Goal: Information Seeking & Learning: Learn about a topic

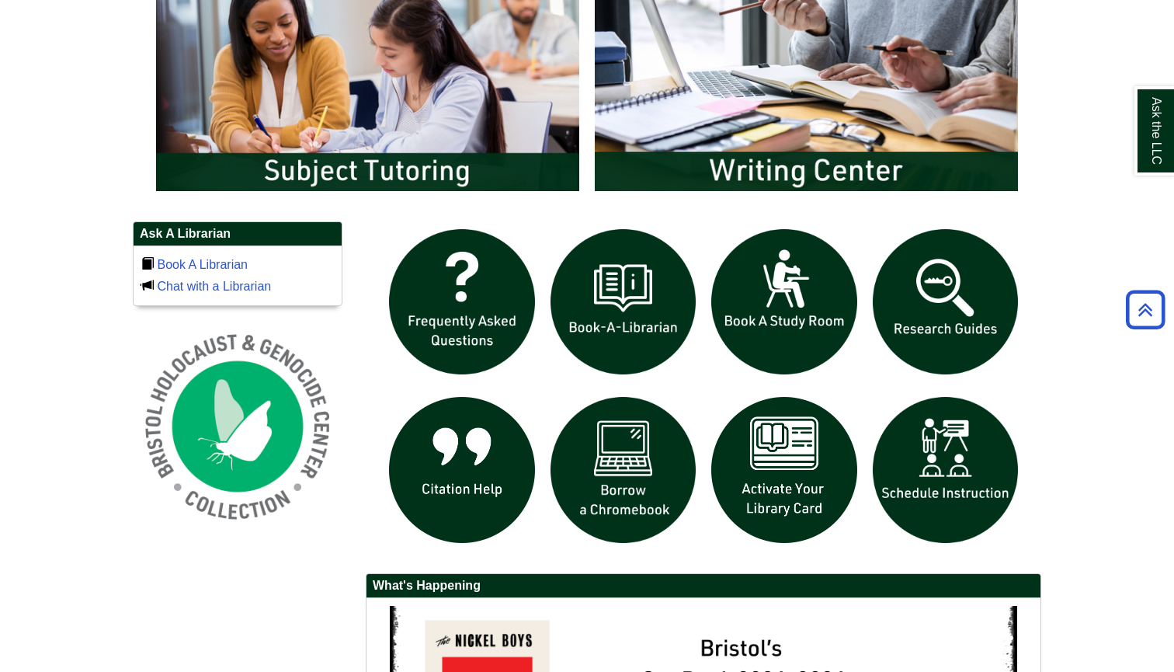
scroll to position [888, 0]
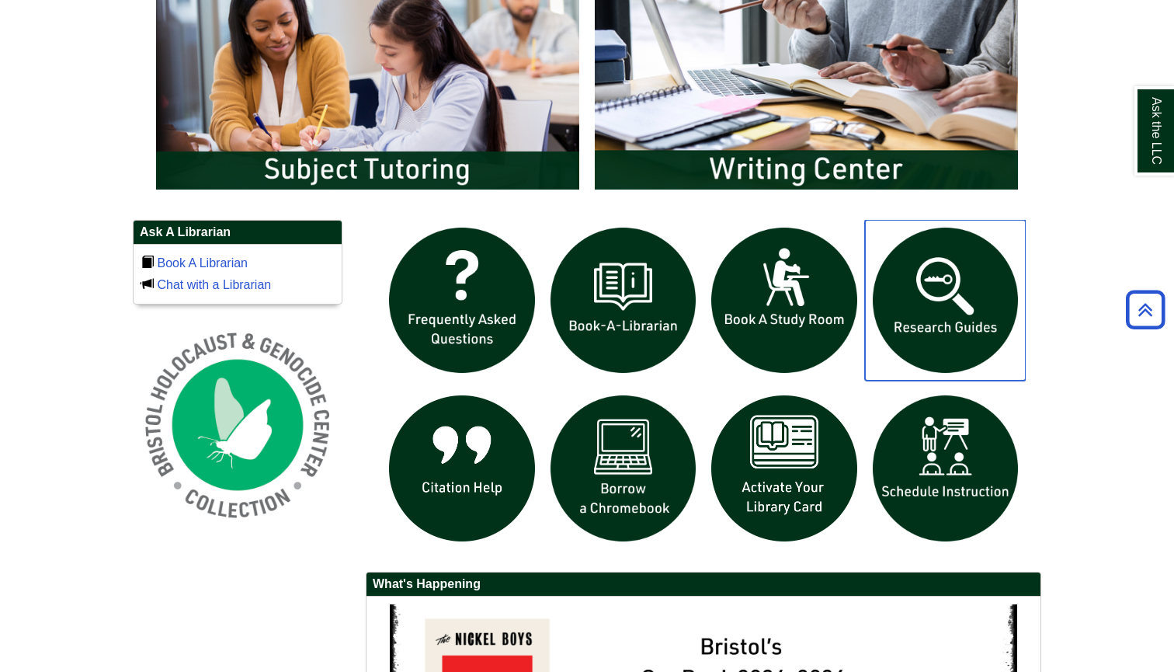
click at [946, 316] on img "slideshow" at bounding box center [946, 301] width 162 height 162
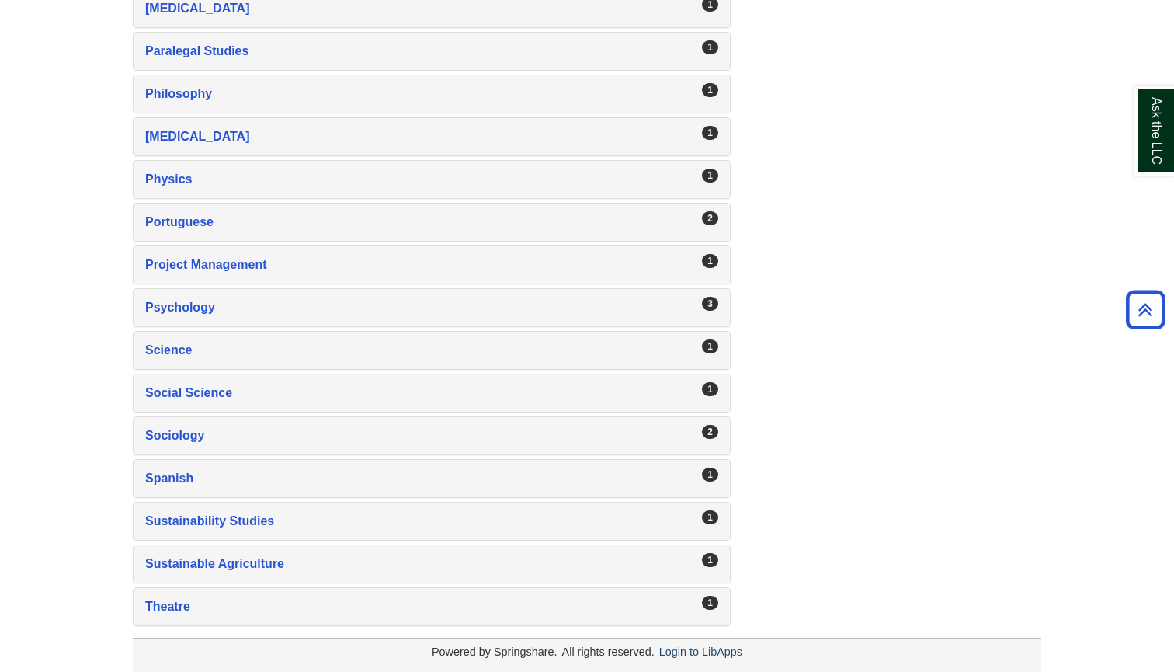
scroll to position [2342, 0]
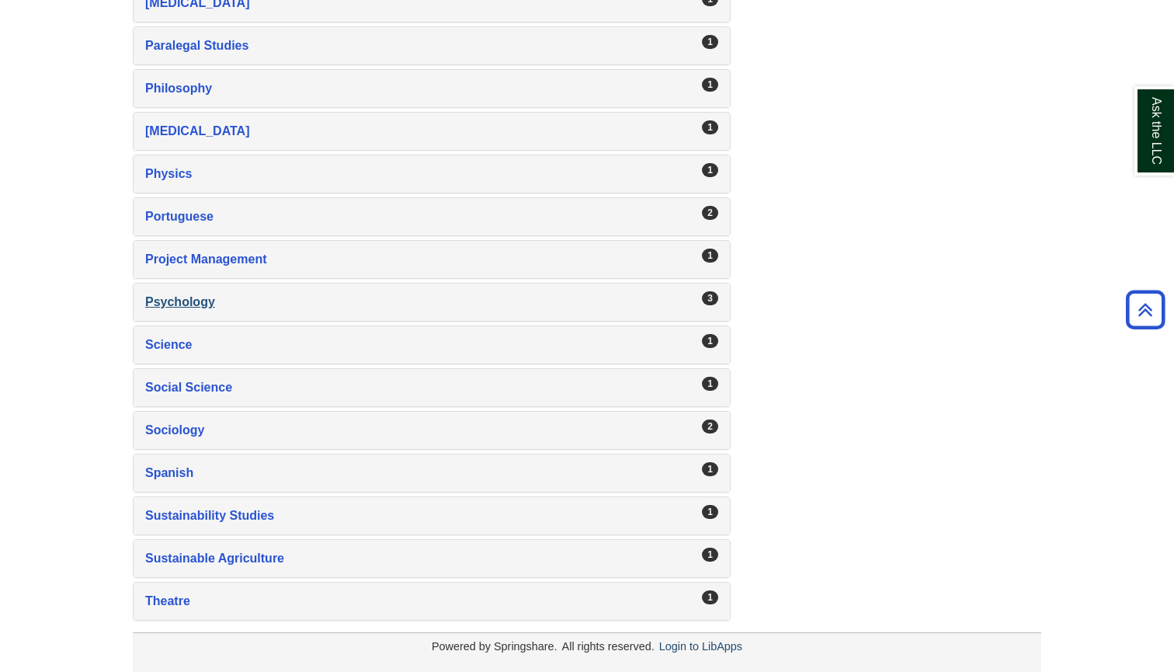
click at [182, 312] on div "Psychology , 3 guides" at bounding box center [431, 302] width 573 height 22
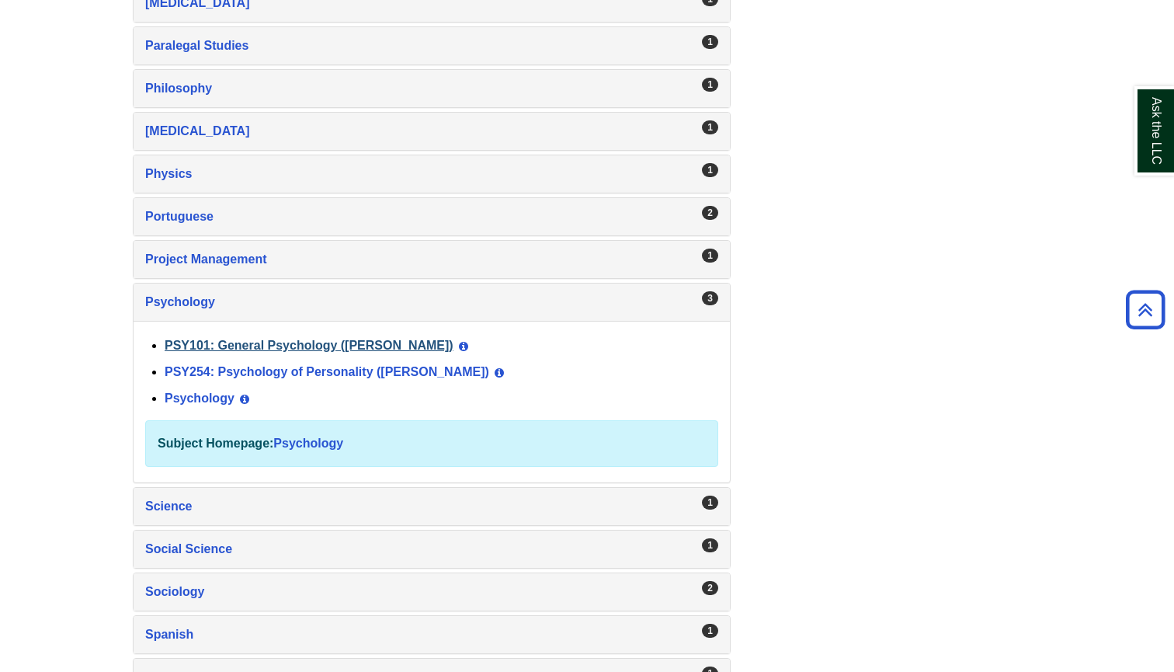
click at [231, 346] on link "PSY101: General Psychology (Lynch)" at bounding box center [309, 345] width 289 height 13
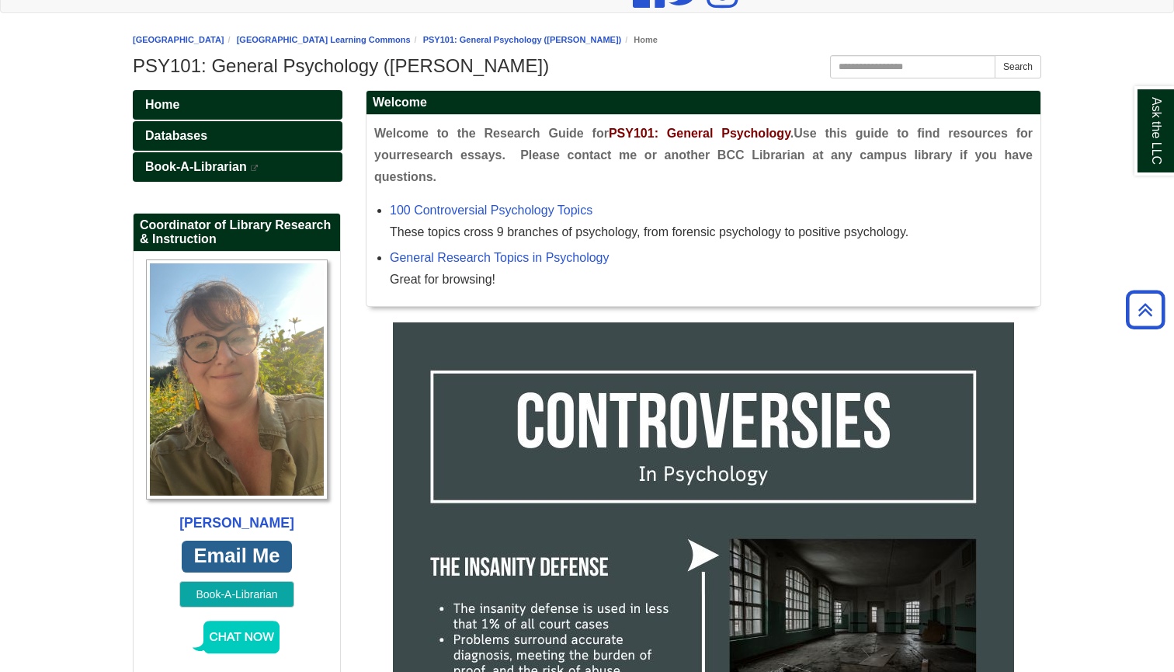
scroll to position [150, 0]
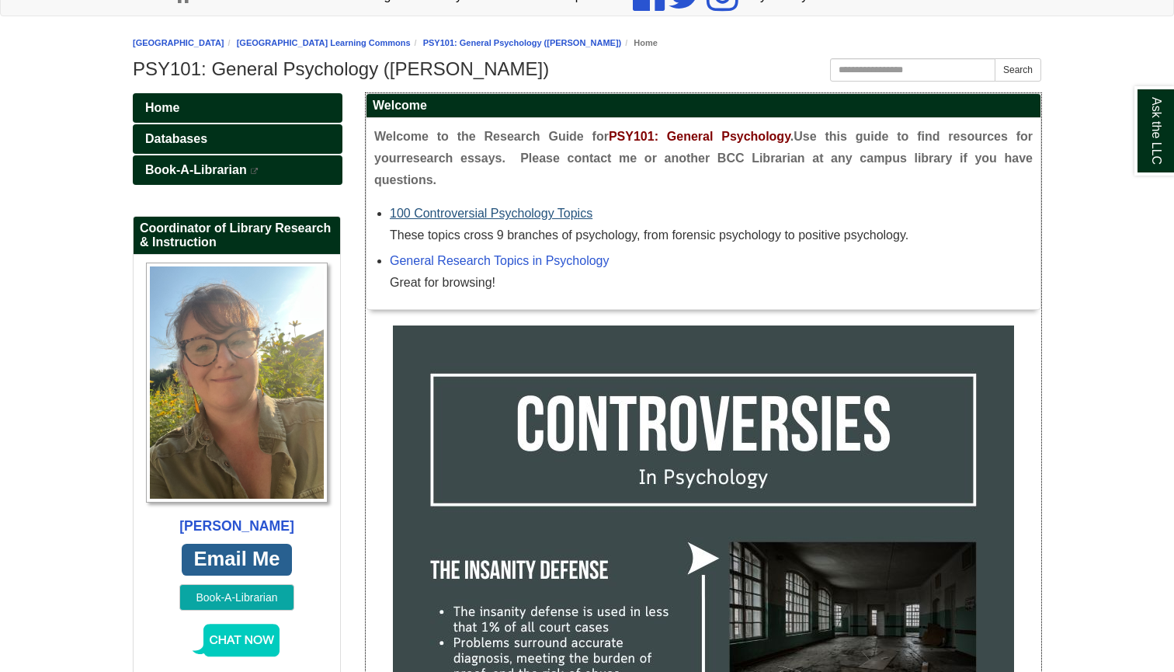
click at [478, 207] on link "100 Controversial Psychology Topics" at bounding box center [491, 213] width 203 height 13
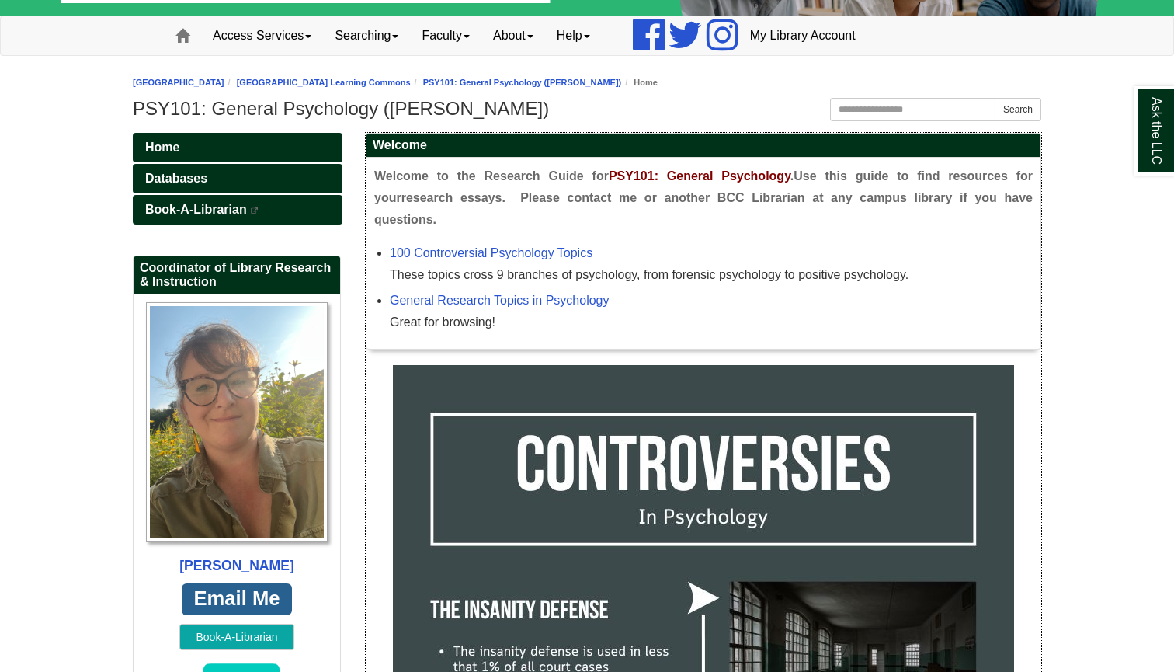
scroll to position [106, 0]
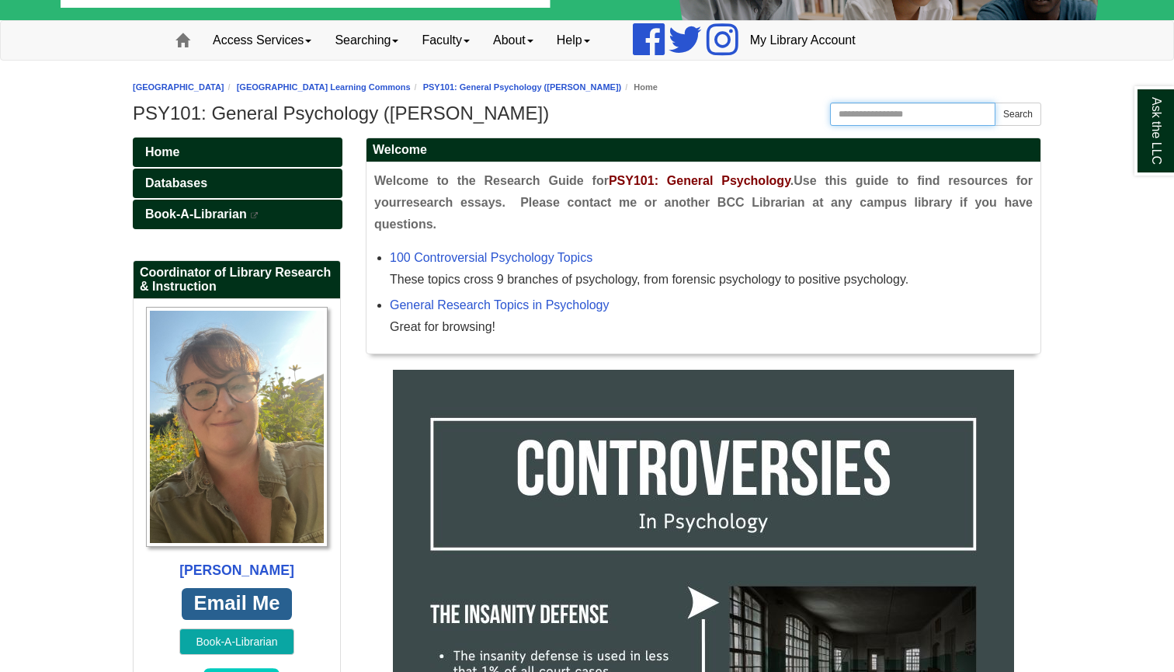
click at [855, 119] on input "Search this Guide" at bounding box center [912, 114] width 165 height 23
type input "*****"
click at [1017, 114] on button "Search" at bounding box center [1018, 114] width 47 height 23
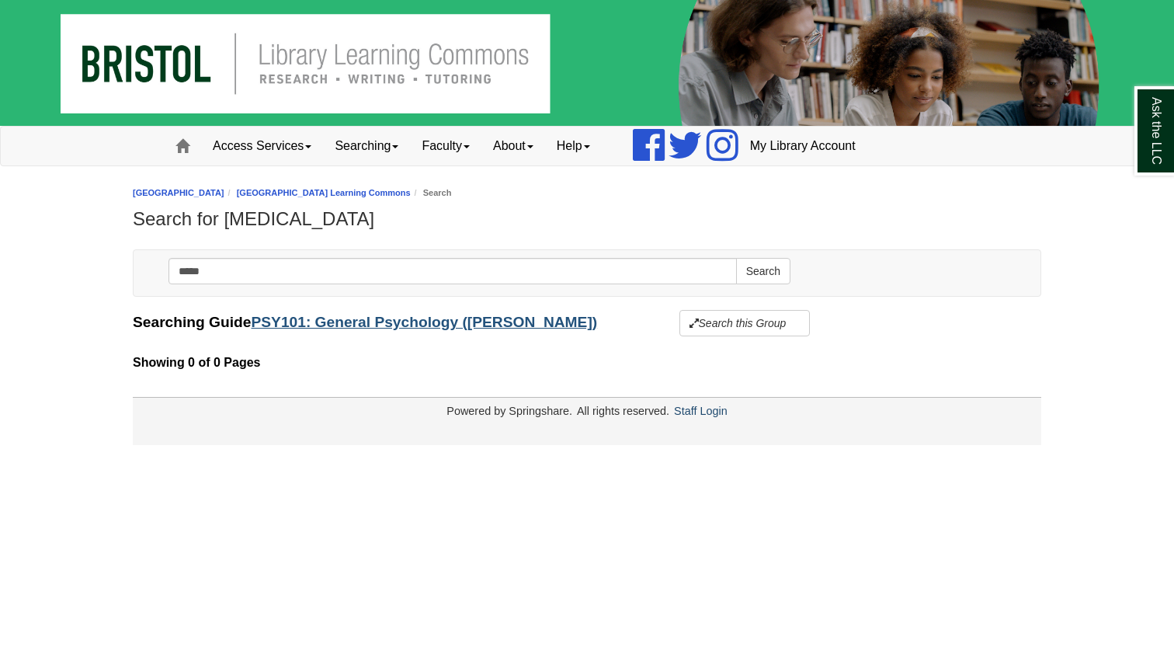
click at [425, 322] on link "PSY101: General Psychology ([PERSON_NAME])" at bounding box center [424, 322] width 346 height 16
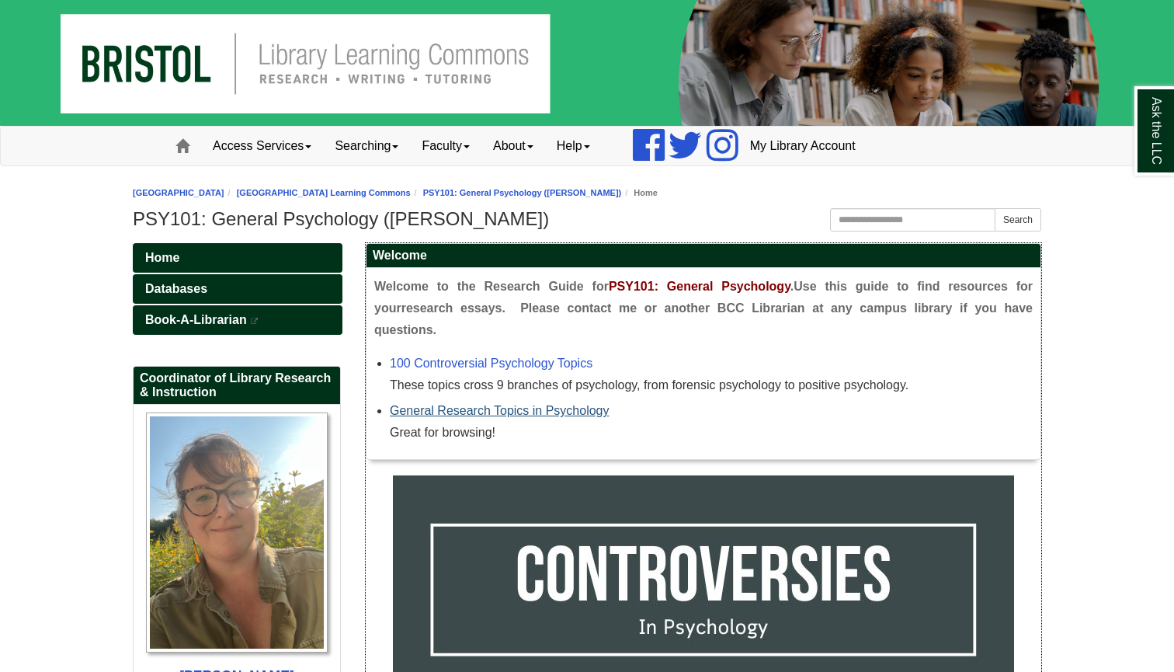
click at [447, 404] on link "General Research Topics in Psychology" at bounding box center [500, 410] width 220 height 13
